Goal: Information Seeking & Learning: Learn about a topic

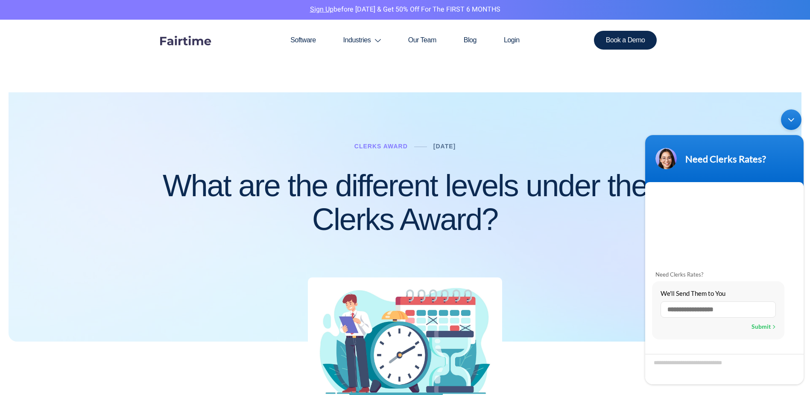
click at [578, 115] on div at bounding box center [405, 196] width 793 height 290
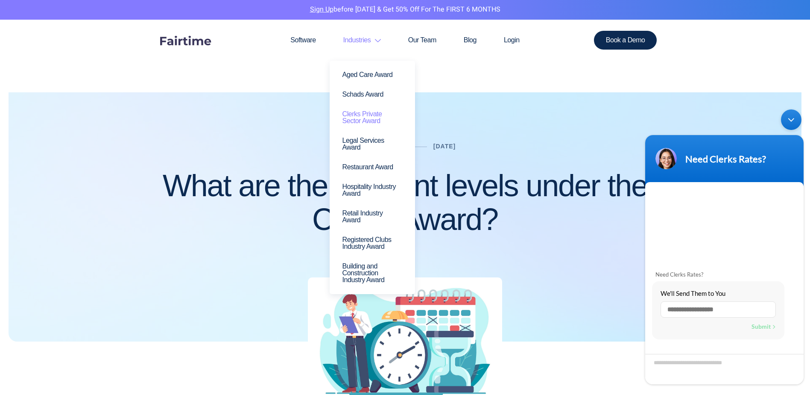
click at [361, 115] on link "Clerks Private Sector Award" at bounding box center [372, 117] width 73 height 26
